Goal: Navigation & Orientation: Find specific page/section

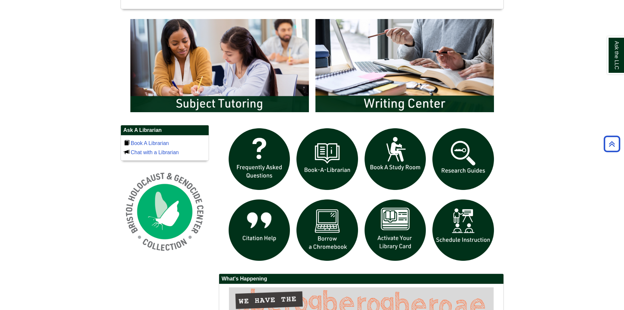
scroll to position [347, 0]
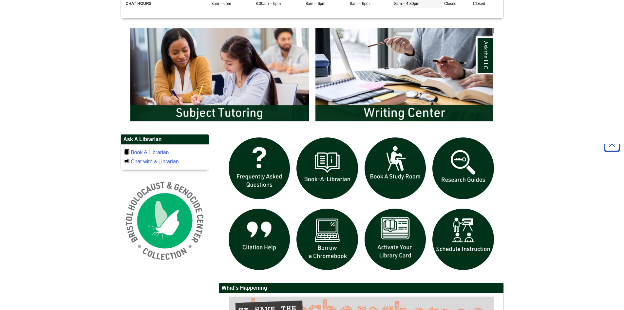
click at [396, 243] on div "Ask the LLC" at bounding box center [312, 155] width 624 height 310
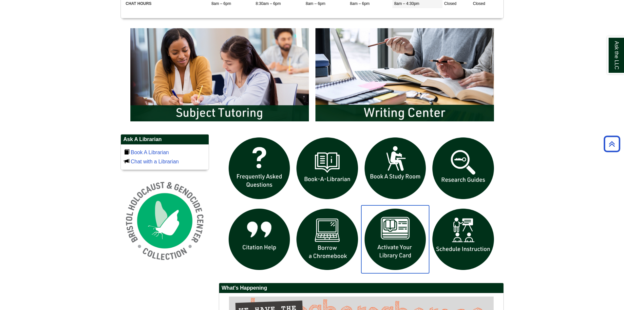
click at [397, 242] on img "slideshow" at bounding box center [395, 239] width 68 height 68
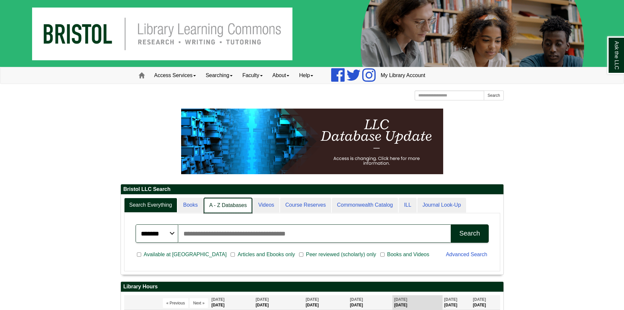
scroll to position [80, 383]
click at [230, 206] on link "A - Z Databases" at bounding box center [228, 205] width 49 height 15
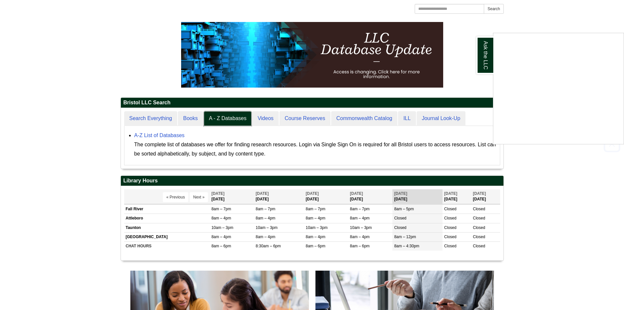
scroll to position [98, 0]
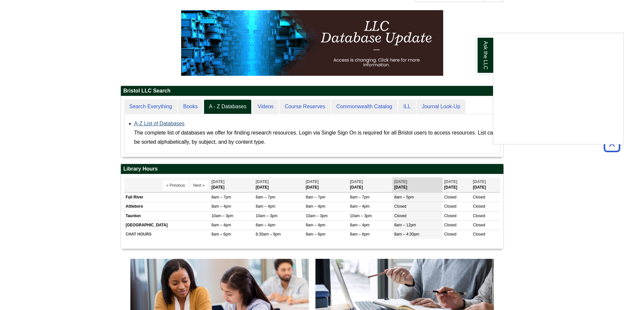
click at [150, 125] on div "Ask the LLC" at bounding box center [312, 155] width 624 height 310
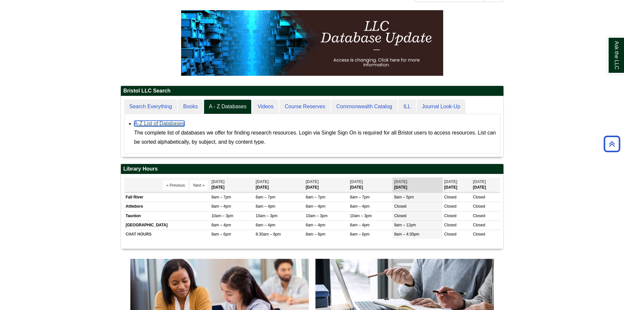
click at [146, 122] on link "A-Z List of Databases" at bounding box center [159, 124] width 50 height 6
